Goal: Task Accomplishment & Management: Manage account settings

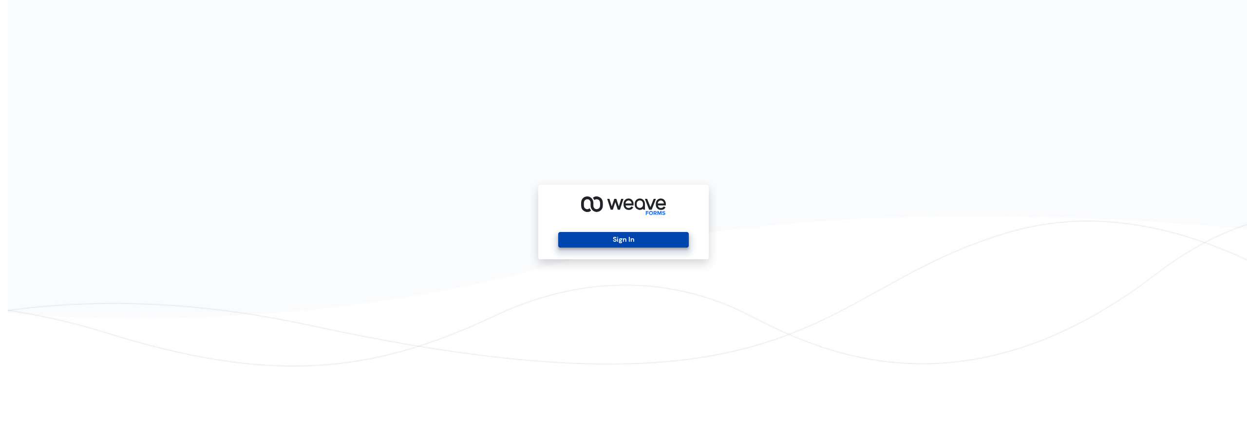
click at [627, 235] on button "Sign In" at bounding box center [623, 240] width 130 height 16
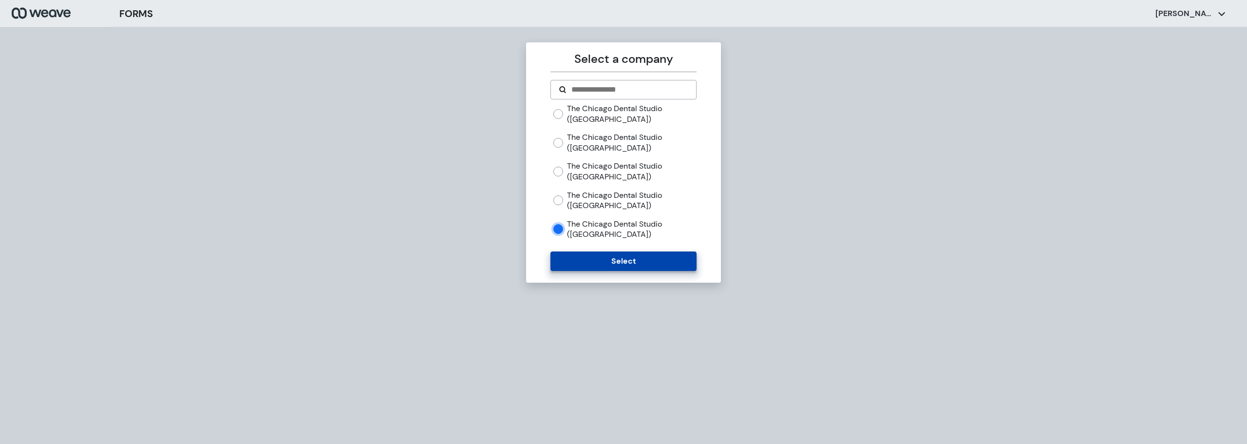
click at [582, 257] on button "Select" at bounding box center [623, 260] width 146 height 19
